Goal: Participate in discussion: Engage in conversation with other users on a specific topic

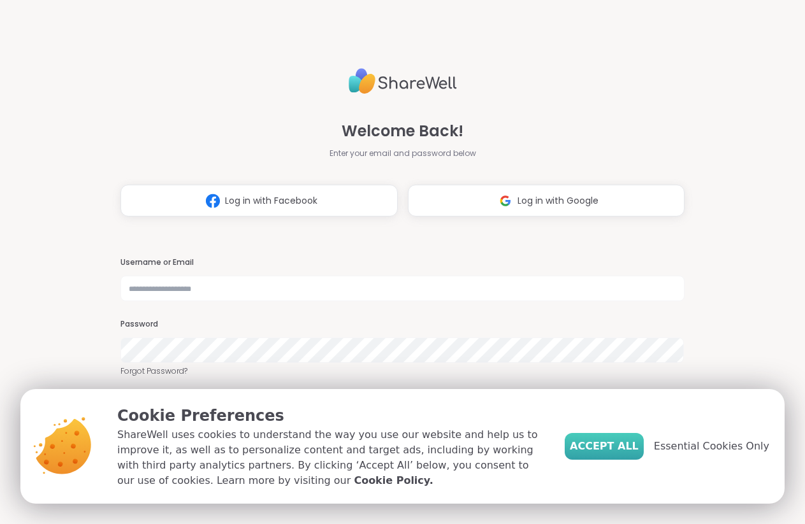
click at [631, 440] on span "Accept All" at bounding box center [603, 446] width 69 height 15
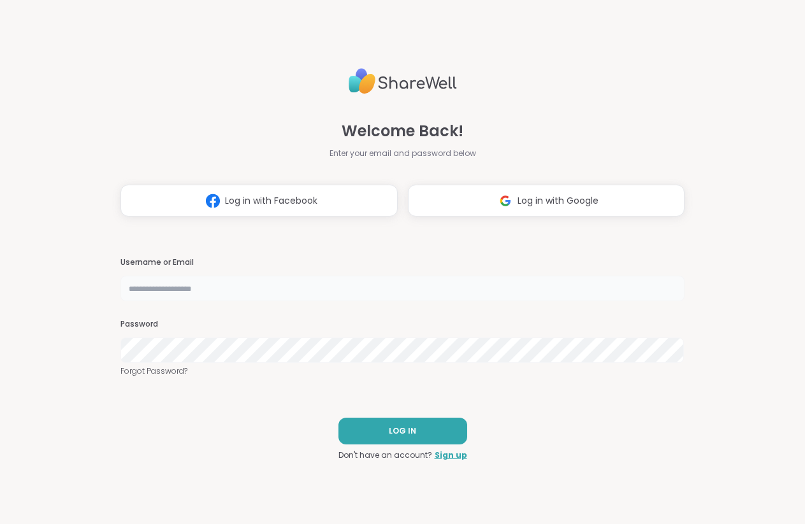
click at [307, 291] on input "text" at bounding box center [401, 288] width 563 height 25
type input "**********"
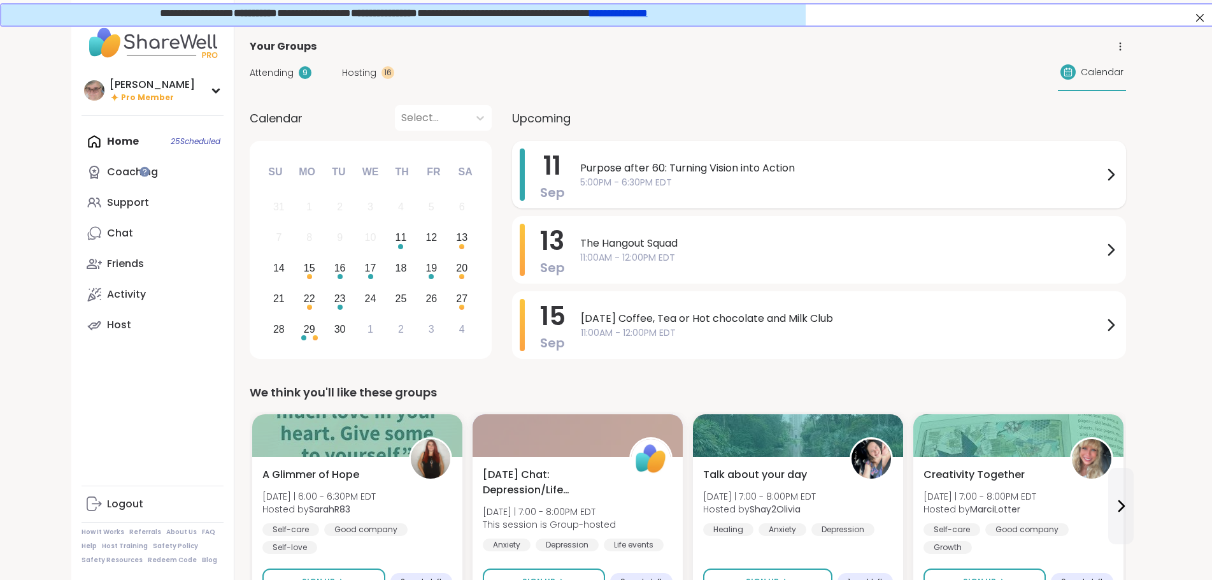
click at [580, 190] on div "Purpose after 60: Turning Vision into Action 5:00PM - 6:30PM EDT" at bounding box center [849, 174] width 538 height 52
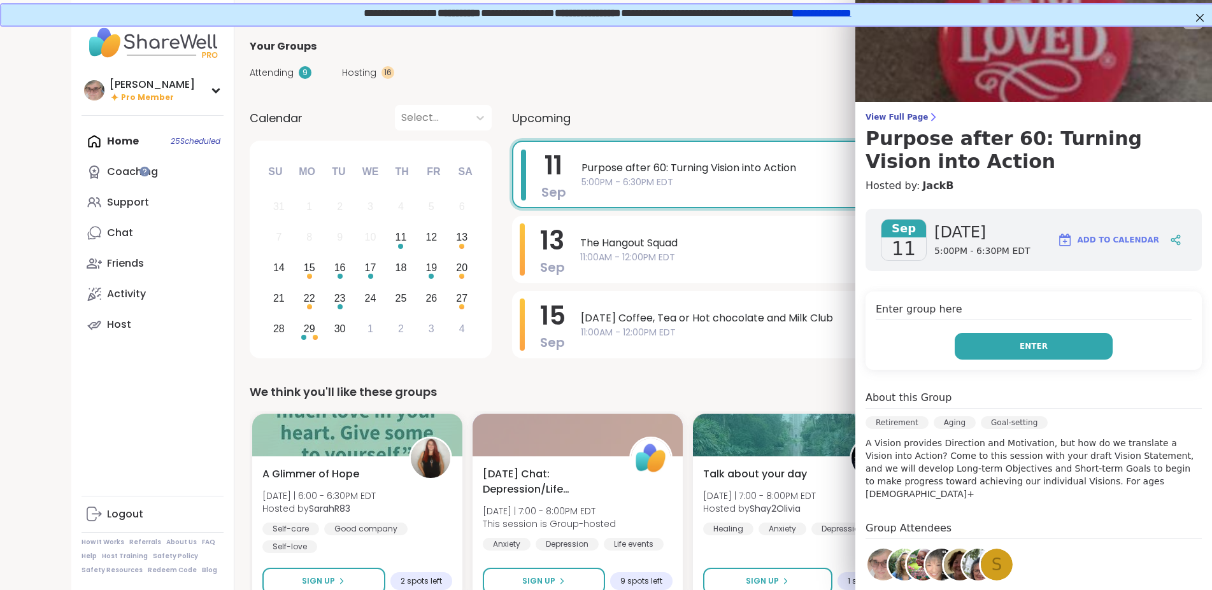
click at [804, 341] on span "Enter" at bounding box center [1034, 346] width 28 height 11
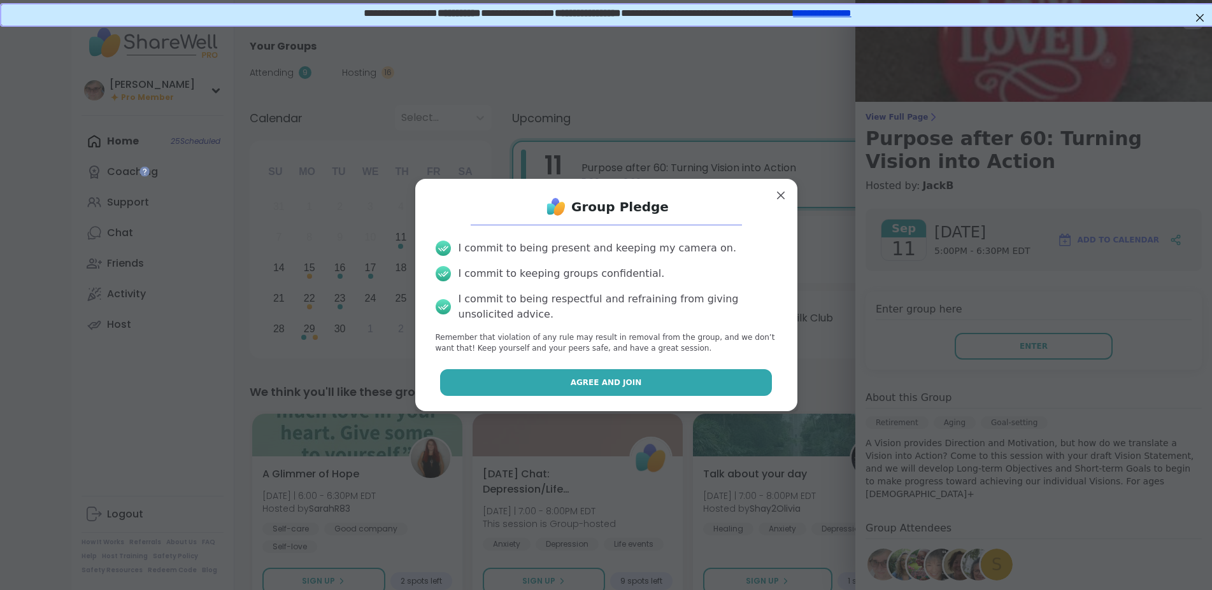
click at [690, 386] on button "Agree and Join" at bounding box center [606, 382] width 332 height 27
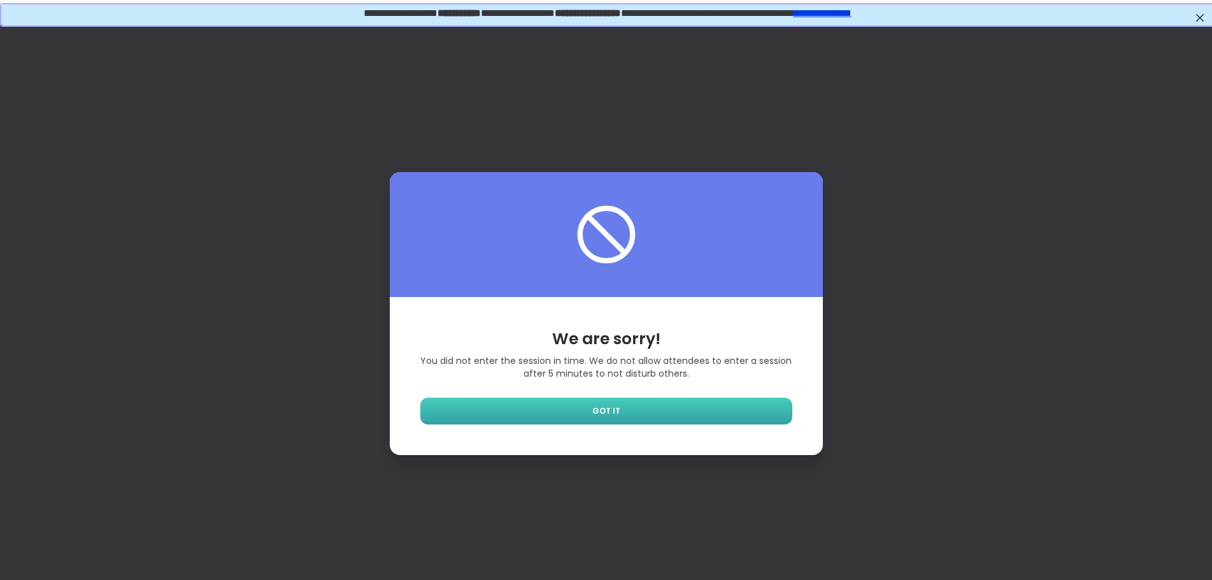
click at [655, 419] on link "GOT IT" at bounding box center [606, 410] width 372 height 27
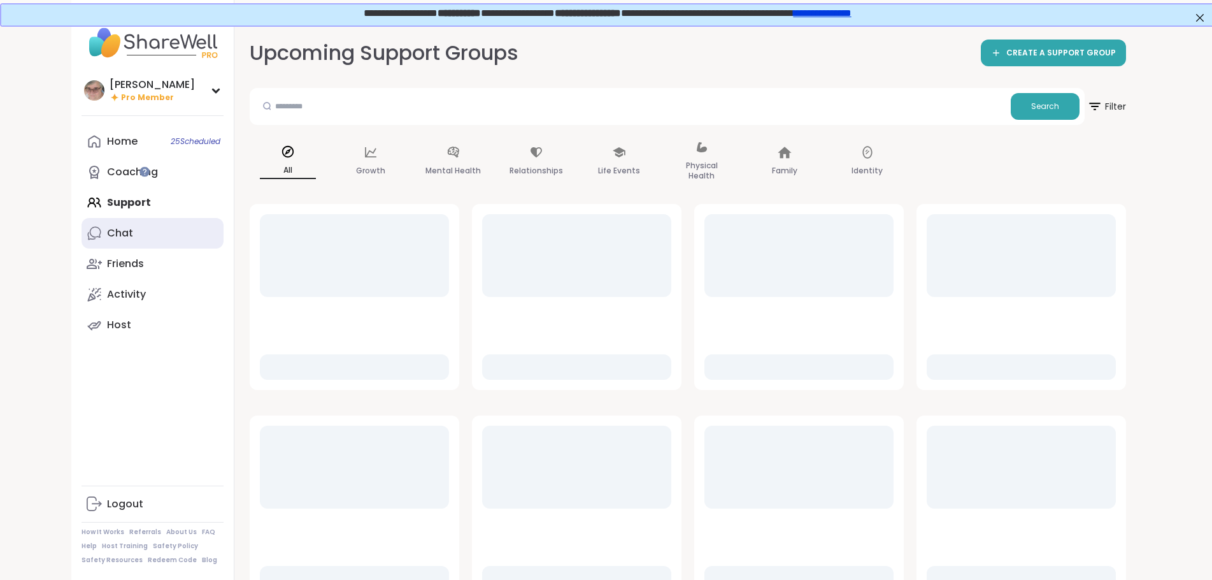
click at [82, 235] on link "Chat" at bounding box center [153, 233] width 142 height 31
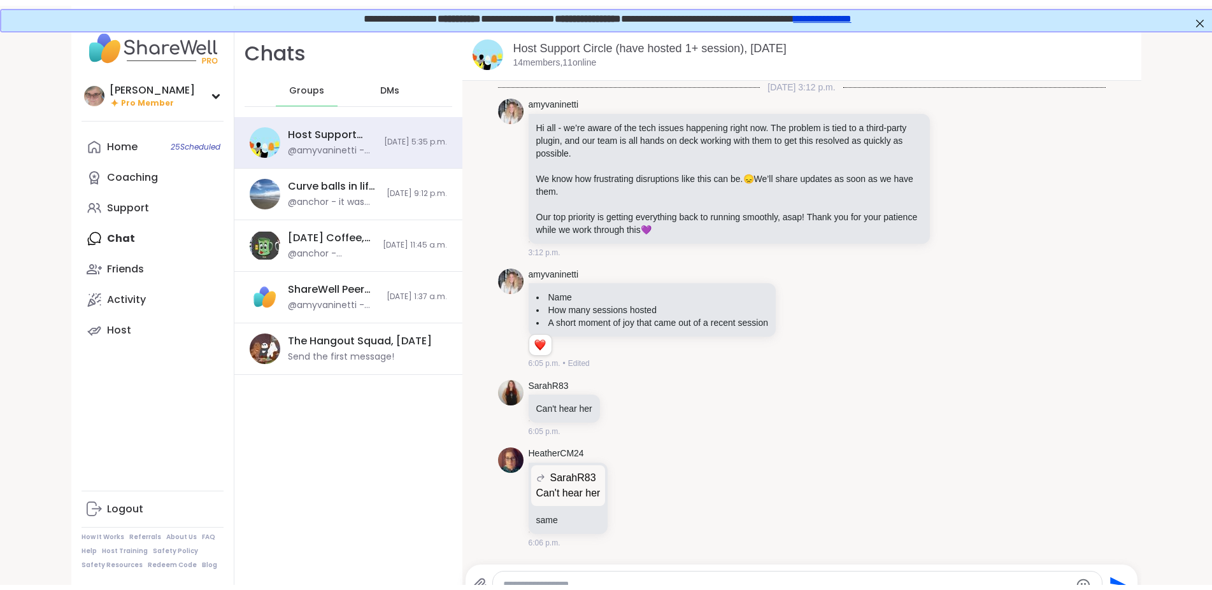
scroll to position [7593, 0]
